Goal: Check status: Check status

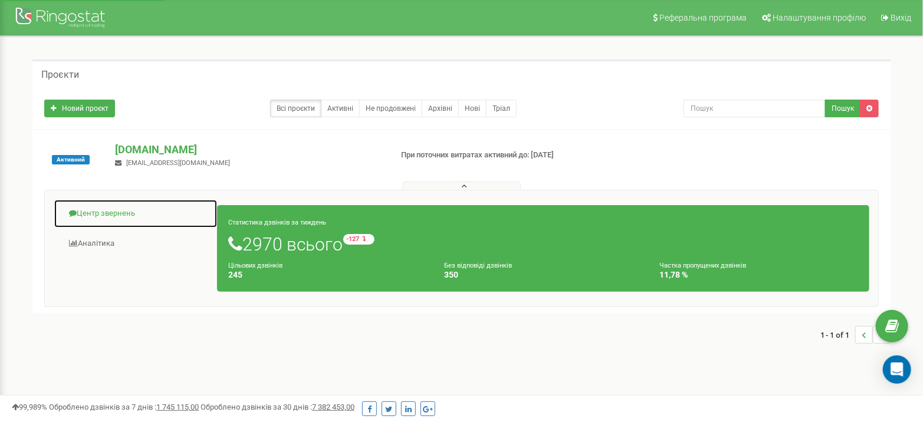
click at [98, 210] on link "Центр звернень" at bounding box center [136, 213] width 164 height 29
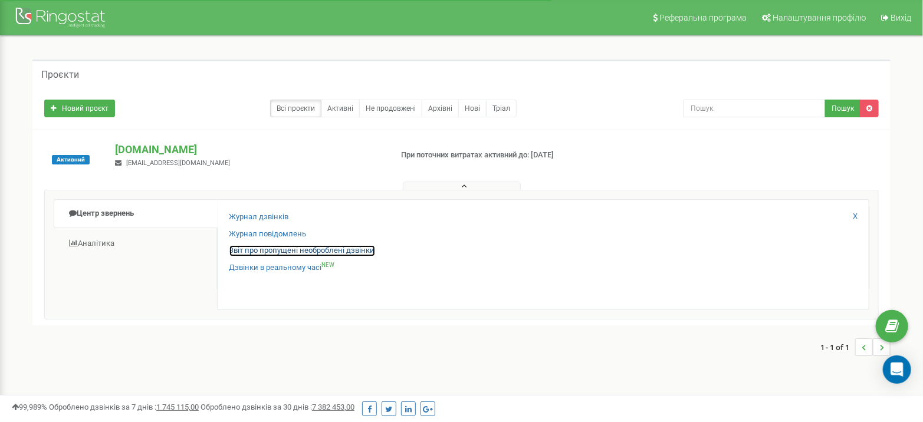
click at [283, 248] on link "Звіт про пропущені необроблені дзвінки" at bounding box center [302, 250] width 146 height 11
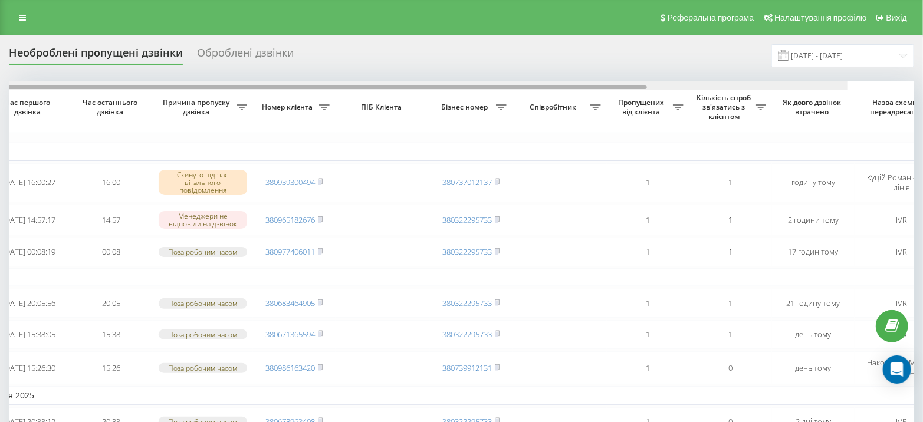
scroll to position [0, 274]
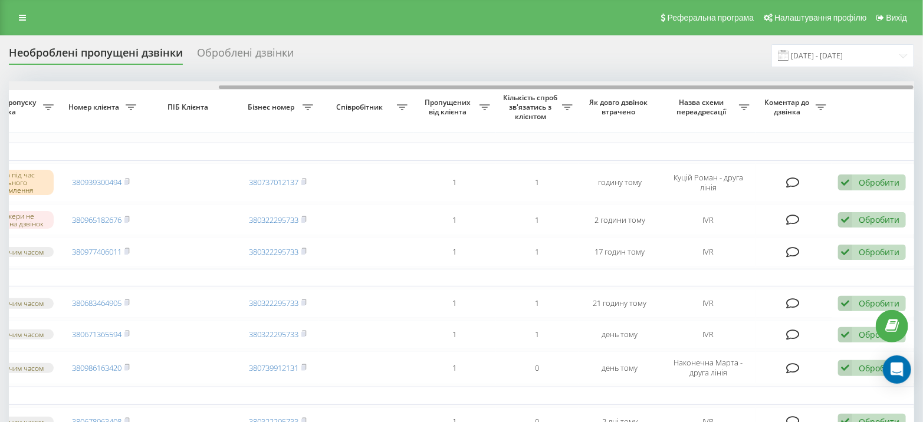
drag, startPoint x: 401, startPoint y: 87, endPoint x: 931, endPoint y: 92, distance: 531.0
click at [923, 92] on html "[DOMAIN_NAME] Проекти [DOMAIN_NAME] Центр звернень Журнал дзвінків Журнал повід…" at bounding box center [461, 211] width 923 height 422
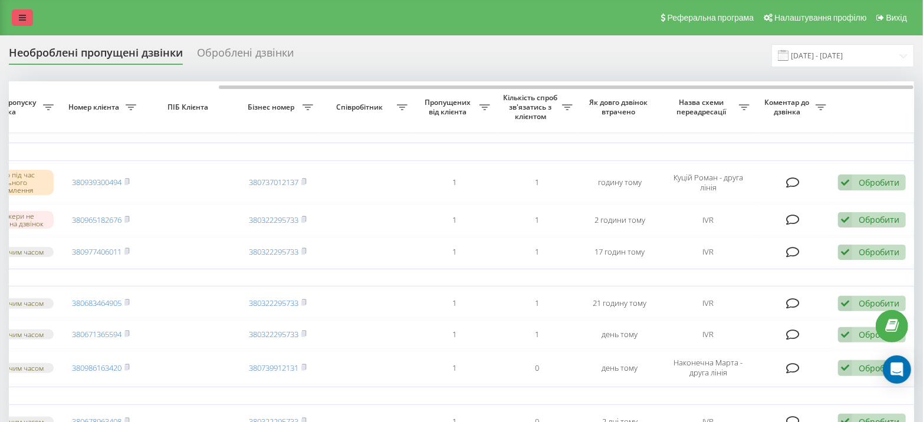
click at [27, 17] on link at bounding box center [22, 17] width 21 height 17
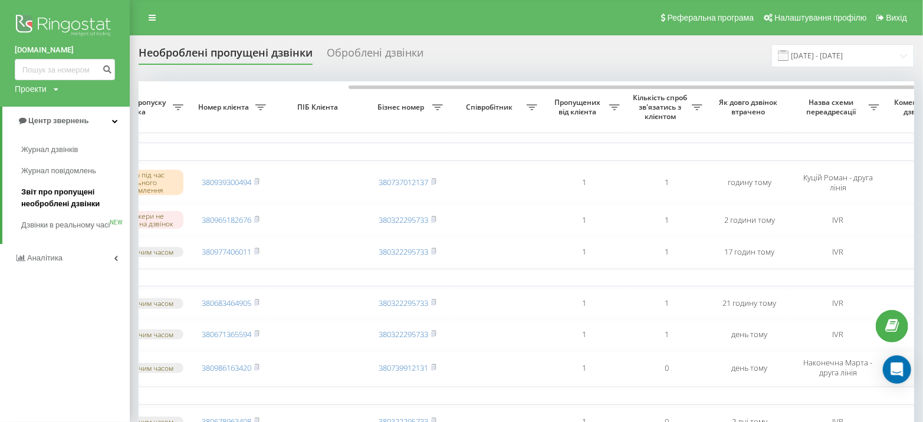
click at [48, 196] on span "Звіт про пропущені необроблені дзвінки" at bounding box center [72, 198] width 103 height 24
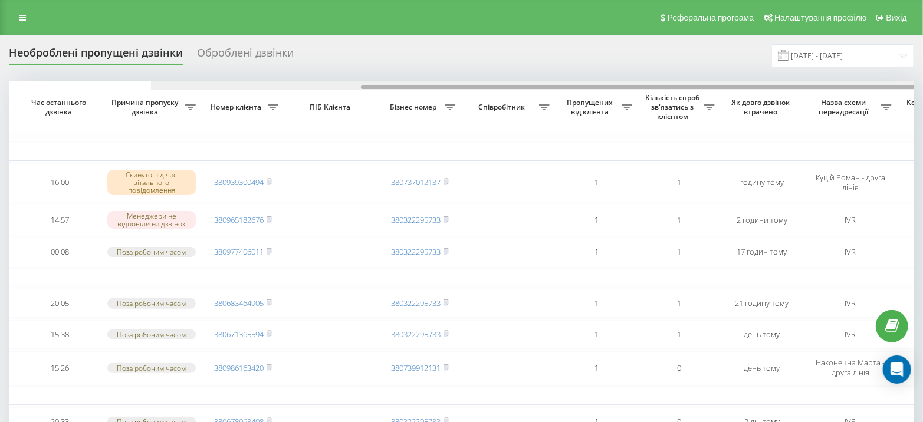
scroll to position [0, 274]
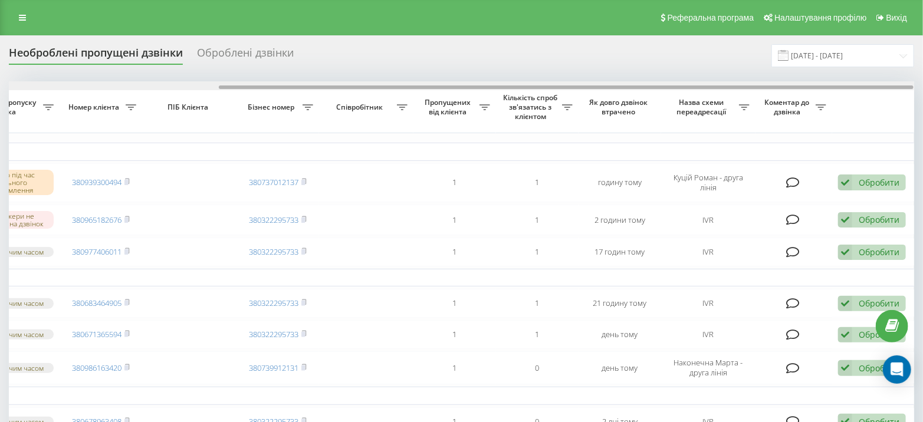
drag, startPoint x: 377, startPoint y: 87, endPoint x: 839, endPoint y: 86, distance: 462.5
click at [839, 86] on div at bounding box center [566, 88] width 695 height 4
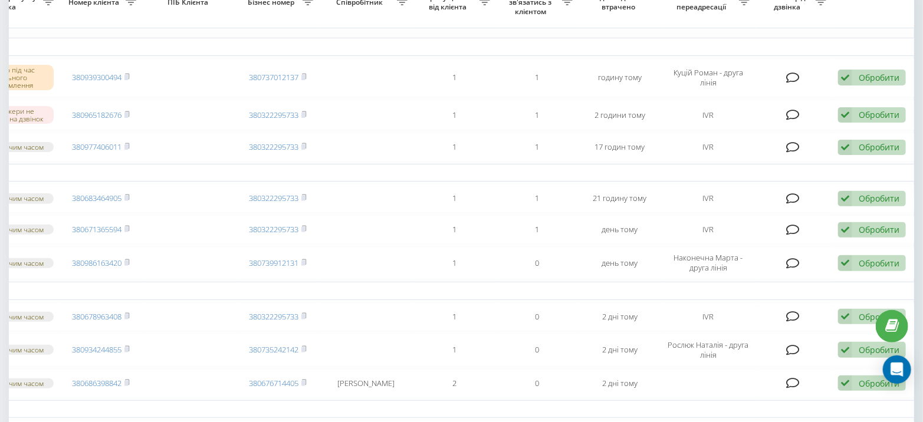
scroll to position [0, 0]
